Goal: Obtain resource: Obtain resource

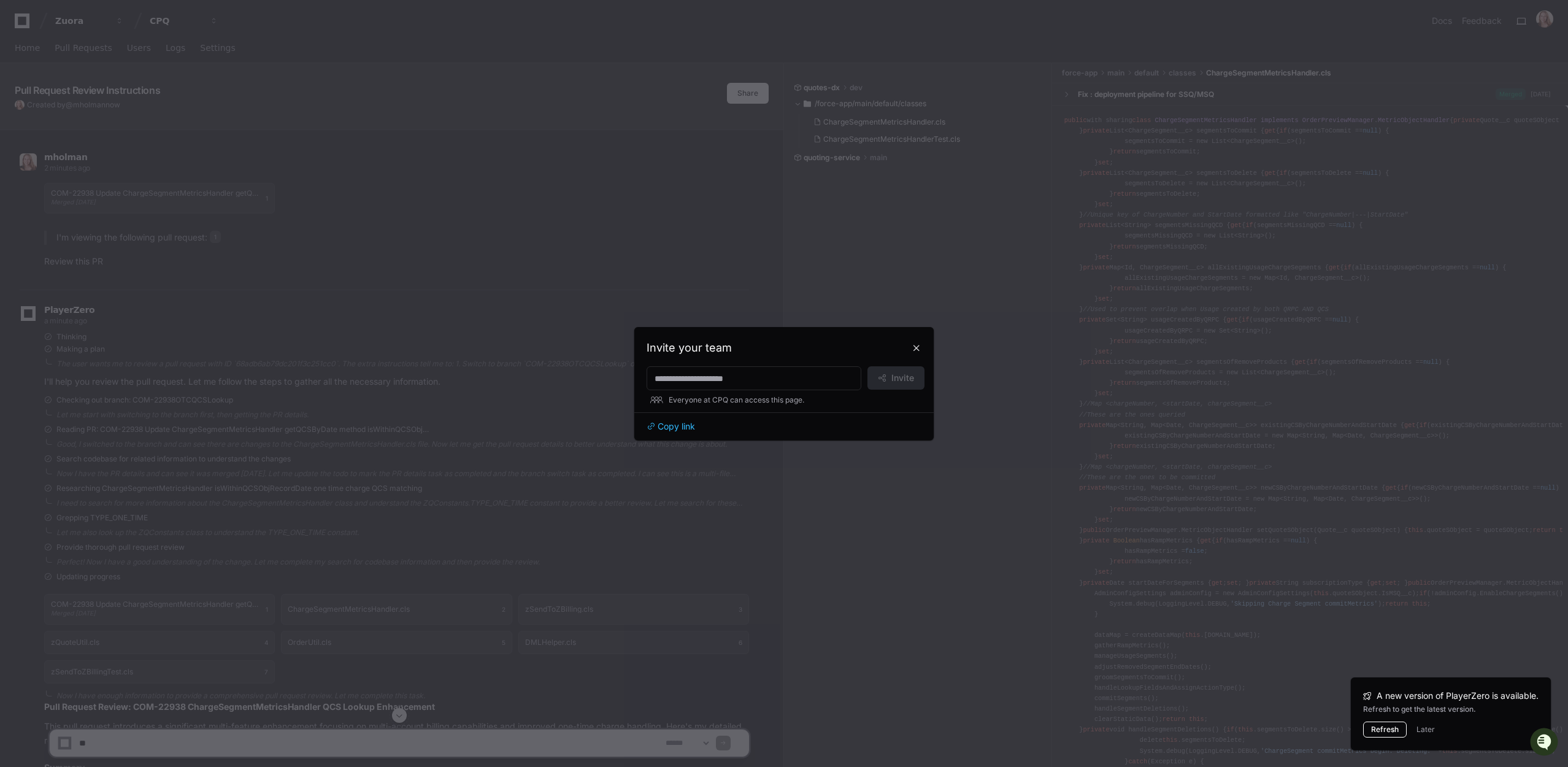
click at [1379, 728] on button "Refresh" at bounding box center [1384, 729] width 44 height 16
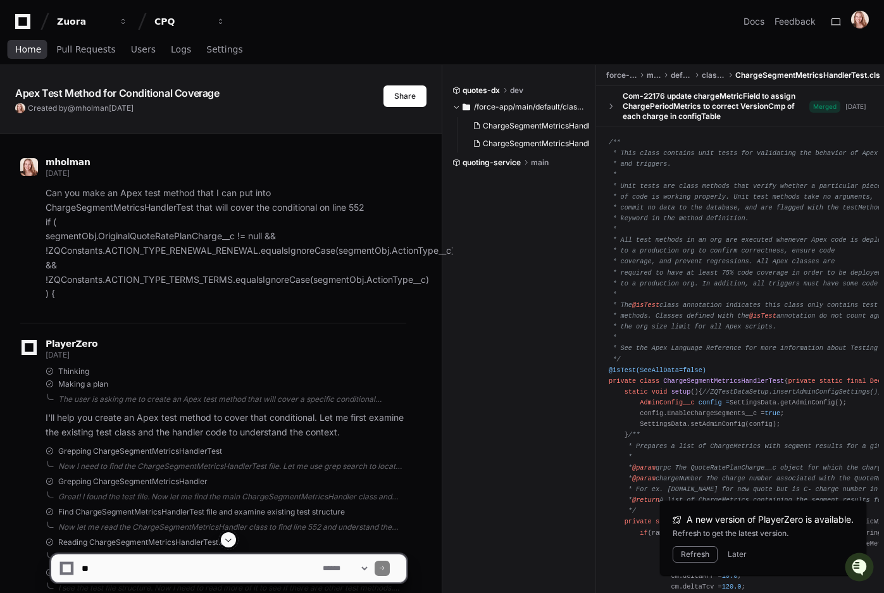
click at [26, 49] on span "Home" at bounding box center [28, 50] width 26 height 8
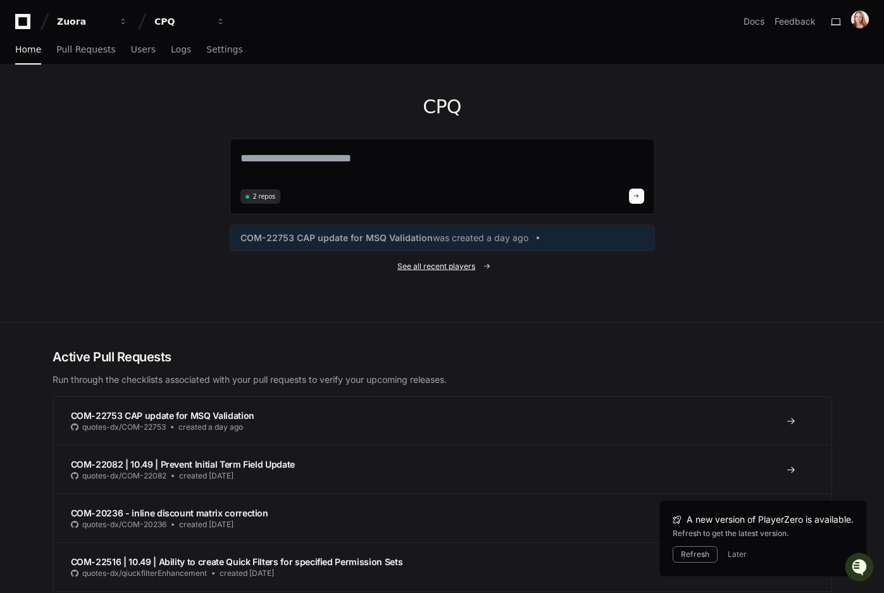
click at [417, 266] on span "See all recent players" at bounding box center [436, 266] width 78 height 10
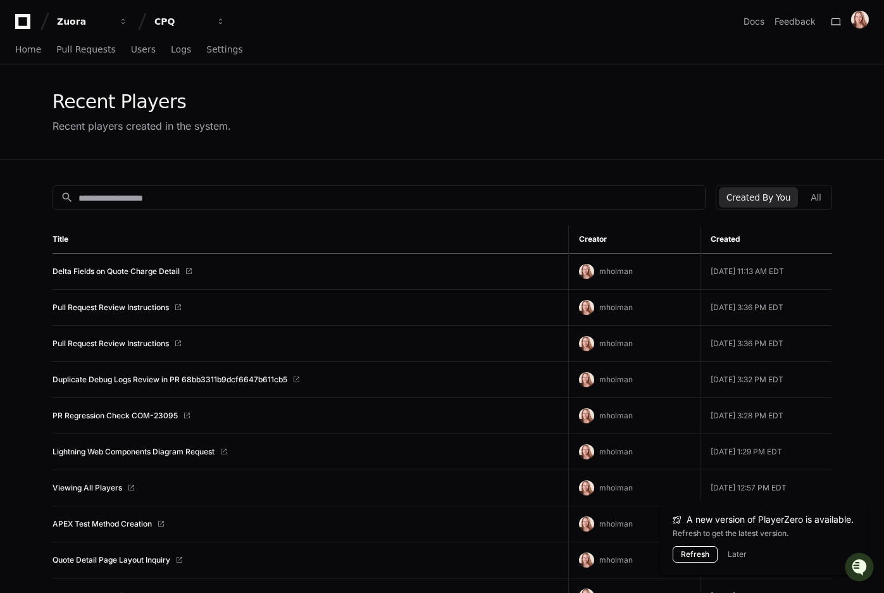
click at [689, 553] on button "Refresh" at bounding box center [694, 554] width 45 height 16
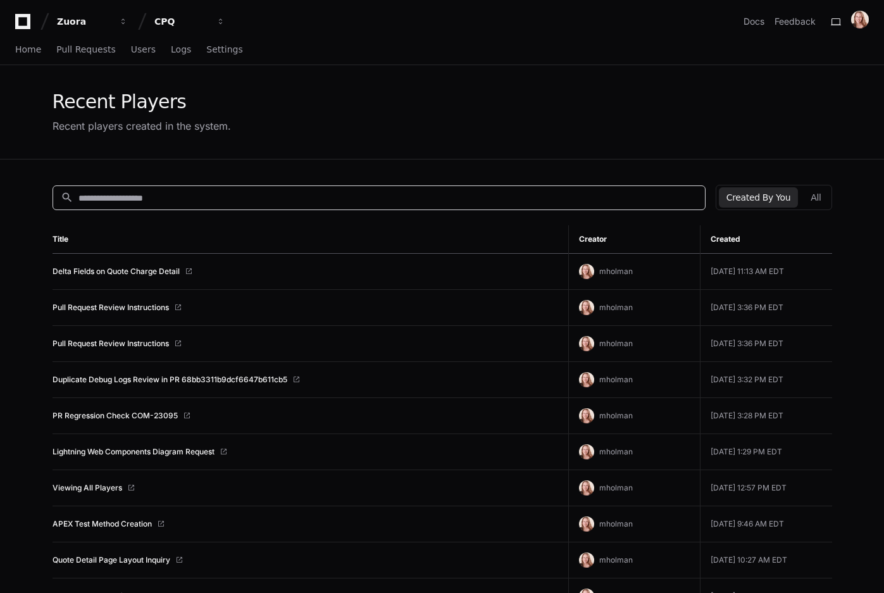
click at [141, 195] on input at bounding box center [387, 198] width 619 height 13
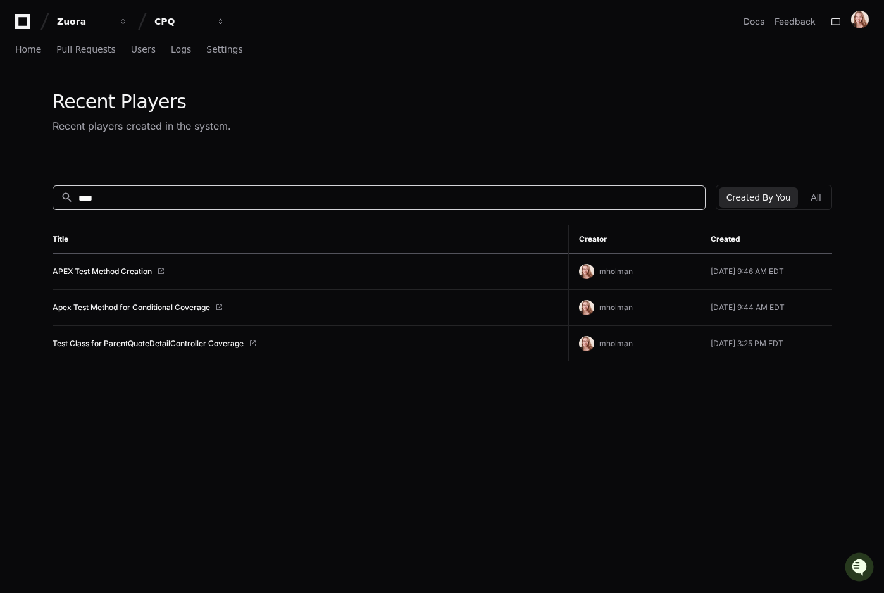
type input "****"
click at [117, 273] on link "APEX Test Method Creation" at bounding box center [101, 271] width 99 height 10
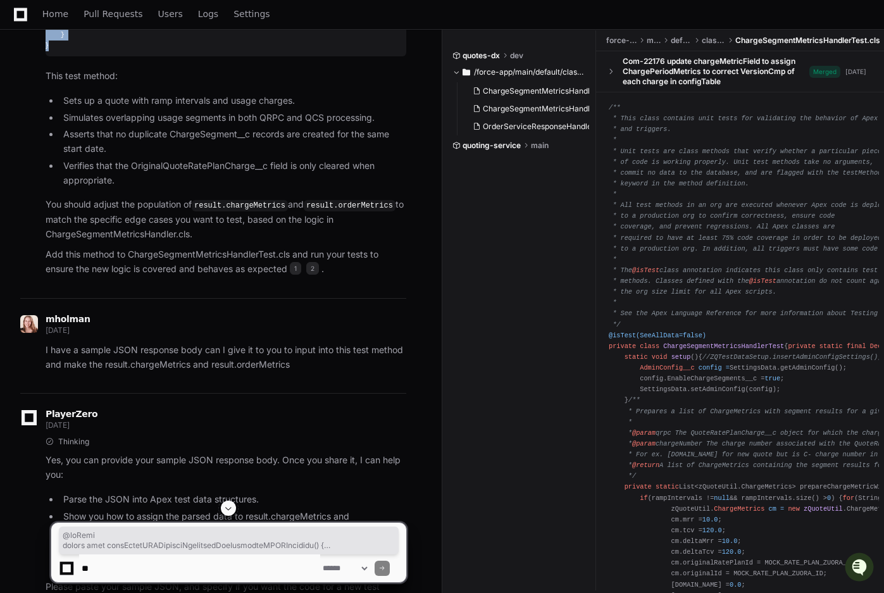
scroll to position [1111, 0]
drag, startPoint x: 52, startPoint y: 99, endPoint x: 201, endPoint y: 283, distance: 237.0
copy div "@isTest static void testDeltaMRRSegmentOverwriteAndOriginalQRPCHandling () { //…"
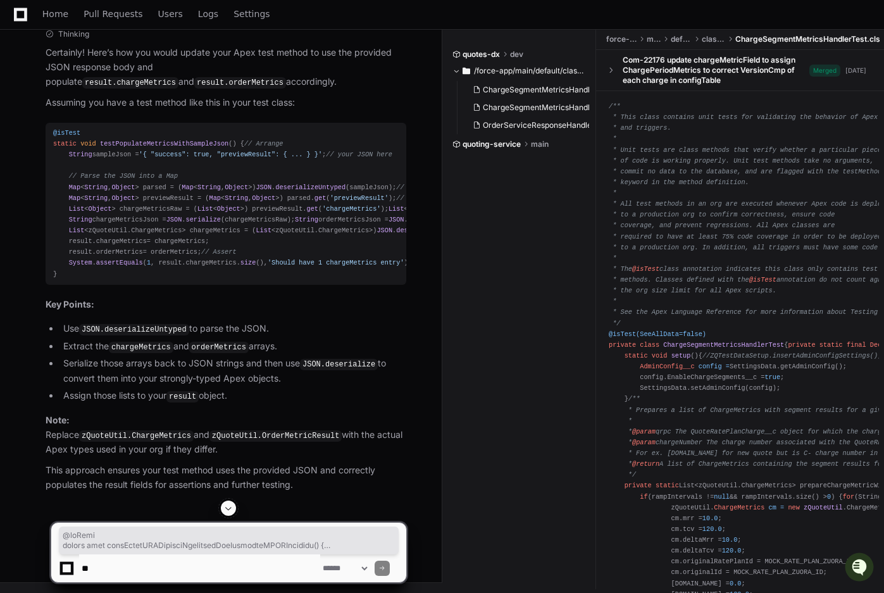
scroll to position [3829, 0]
drag, startPoint x: 67, startPoint y: 123, endPoint x: 209, endPoint y: 348, distance: 266.0
click at [209, 280] on div "@isTest static void testPopulateMetricsWithSampleJson ( ) { // Arrange String s…" at bounding box center [225, 204] width 345 height 152
copy div "// Parse the JSON into a Map Map < String , Object > parsed = ( Map < String , …"
